Goal: Task Accomplishment & Management: Complete application form

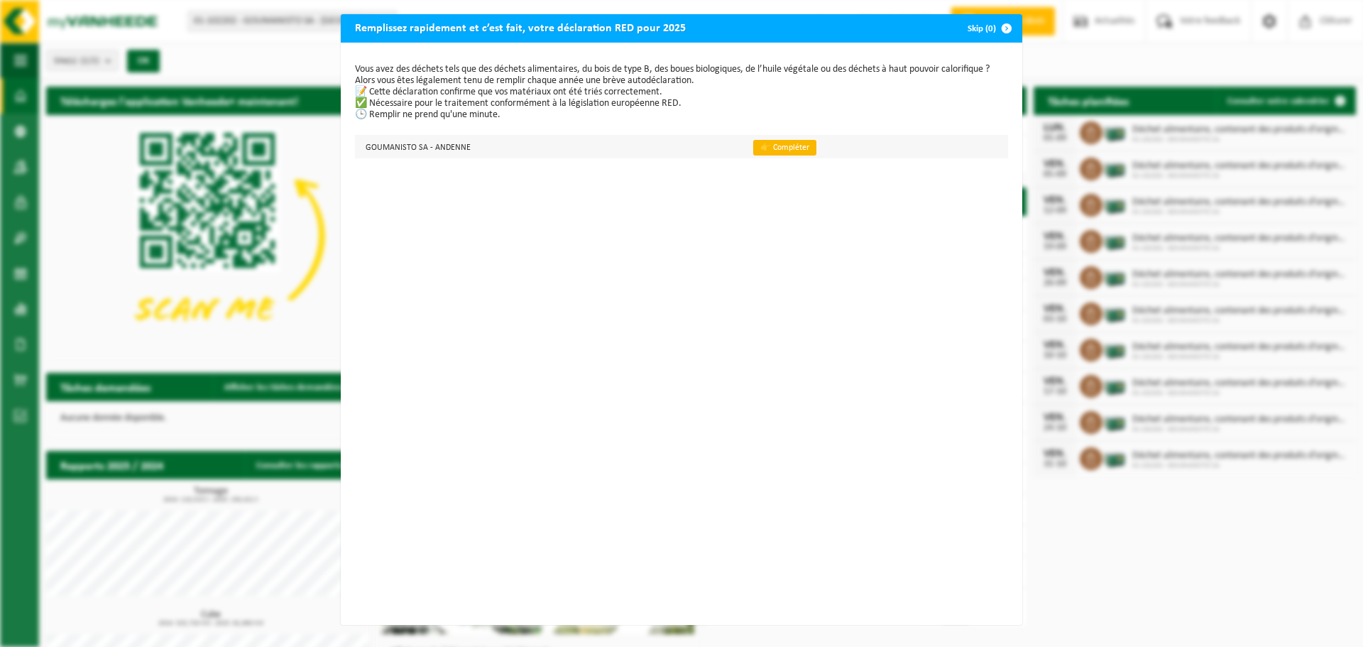
click at [753, 150] on link "👉 Compléter" at bounding box center [784, 148] width 63 height 16
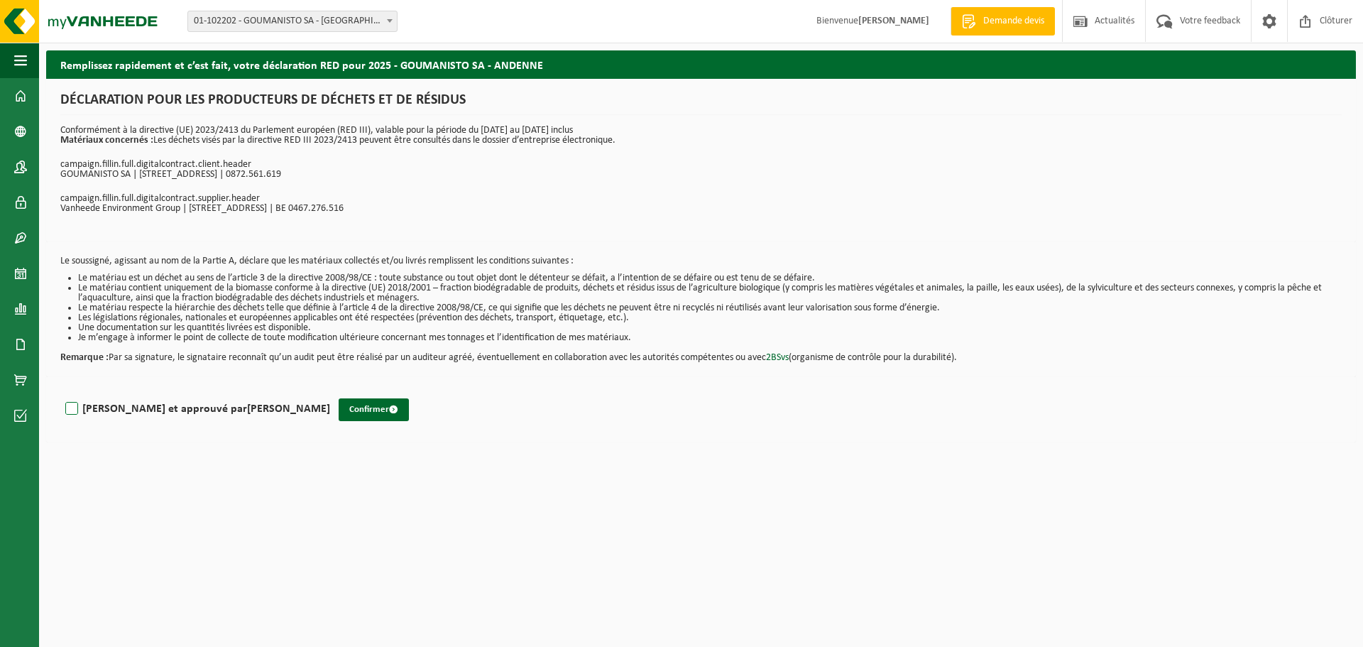
click at [71, 410] on label "[PERSON_NAME] et approuvé par [PERSON_NAME]" at bounding box center [196, 408] width 268 height 21
click at [330, 391] on input "[PERSON_NAME] et approuvé par [PERSON_NAME]" at bounding box center [330, 390] width 1 height 1
checkbox input "true"
click at [339, 407] on button "Confirmer" at bounding box center [374, 409] width 70 height 23
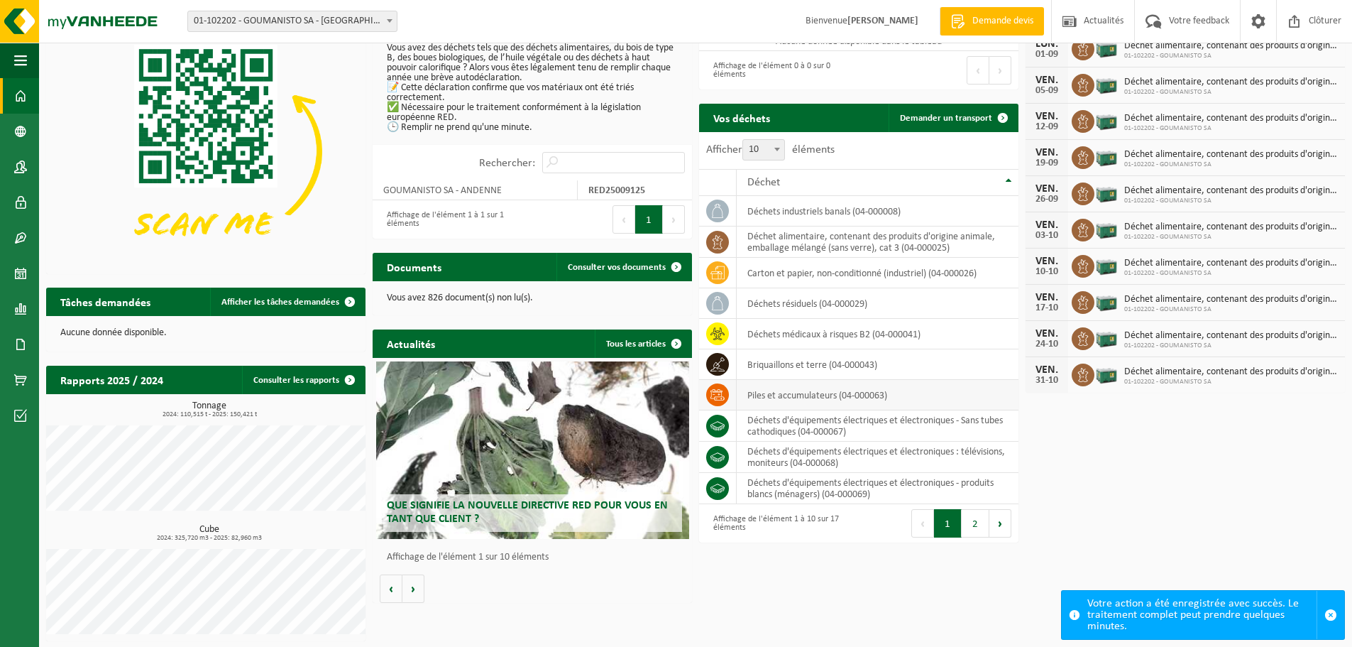
scroll to position [84, 0]
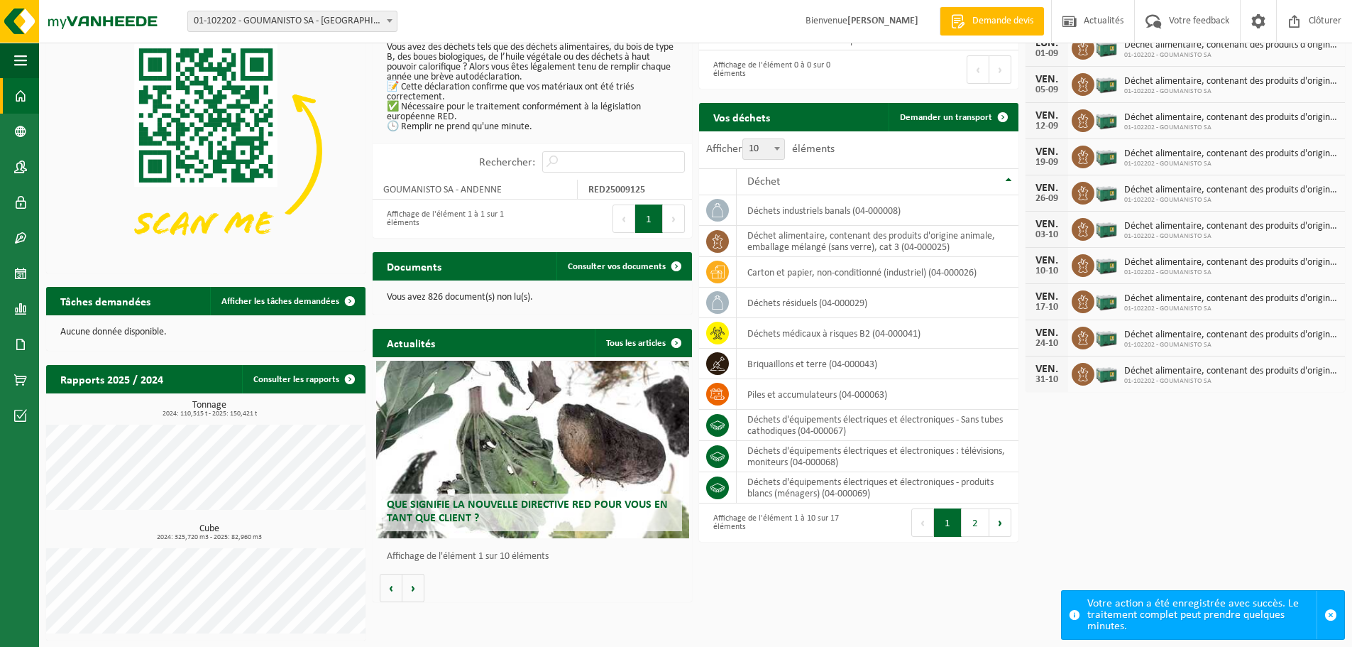
click at [465, 504] on span "Que signifie la nouvelle directive RED pour vous en tant que client ?" at bounding box center [527, 511] width 281 height 25
